Goal: Information Seeking & Learning: Learn about a topic

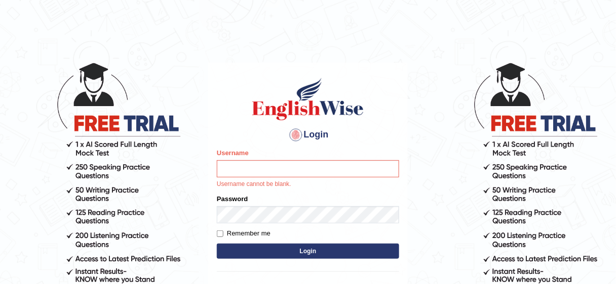
click at [362, 166] on input "Username" at bounding box center [308, 168] width 182 height 17
type input "jongsun_parramatta"
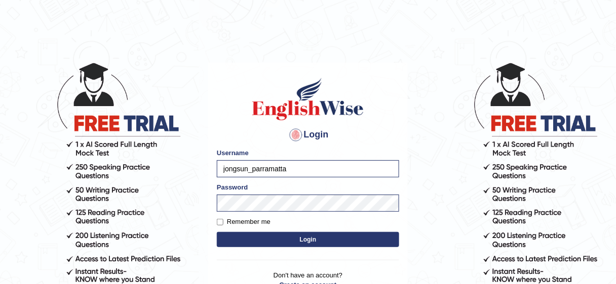
click at [244, 242] on button "Login" at bounding box center [308, 239] width 182 height 15
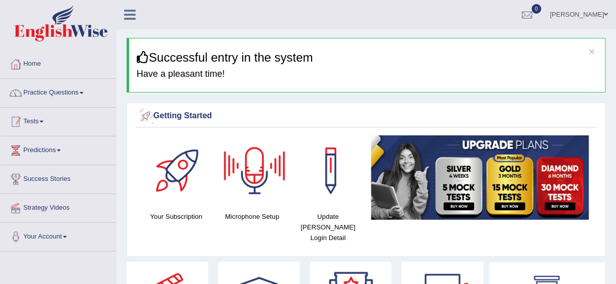
click at [65, 99] on link "Practice Questions" at bounding box center [58, 91] width 115 height 25
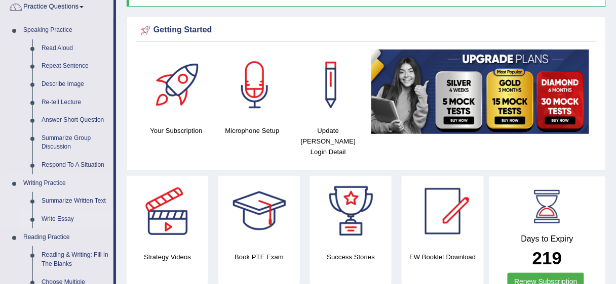
scroll to position [81, 0]
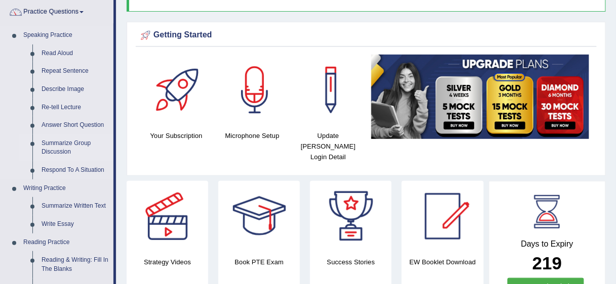
click at [66, 145] on link "Summarize Group Discussion" at bounding box center [75, 148] width 76 height 27
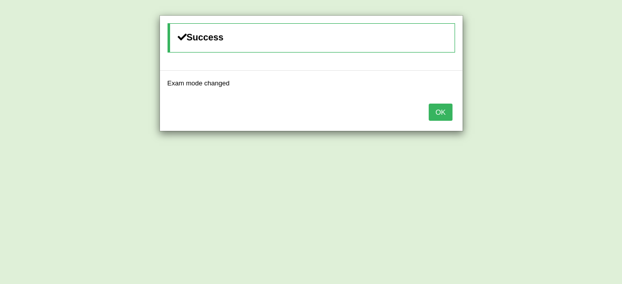
click at [442, 116] on button "OK" at bounding box center [440, 112] width 23 height 17
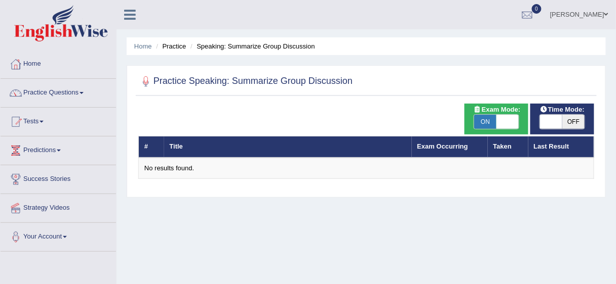
click at [492, 123] on span "ON" at bounding box center [485, 122] width 22 height 14
checkbox input "false"
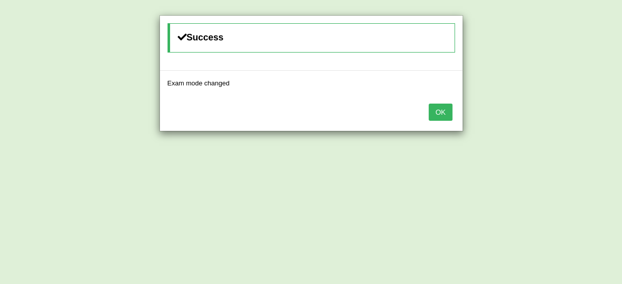
click at [437, 113] on button "OK" at bounding box center [440, 112] width 23 height 17
click at [445, 116] on button "OK" at bounding box center [440, 112] width 23 height 17
